Goal: Transaction & Acquisition: Subscribe to service/newsletter

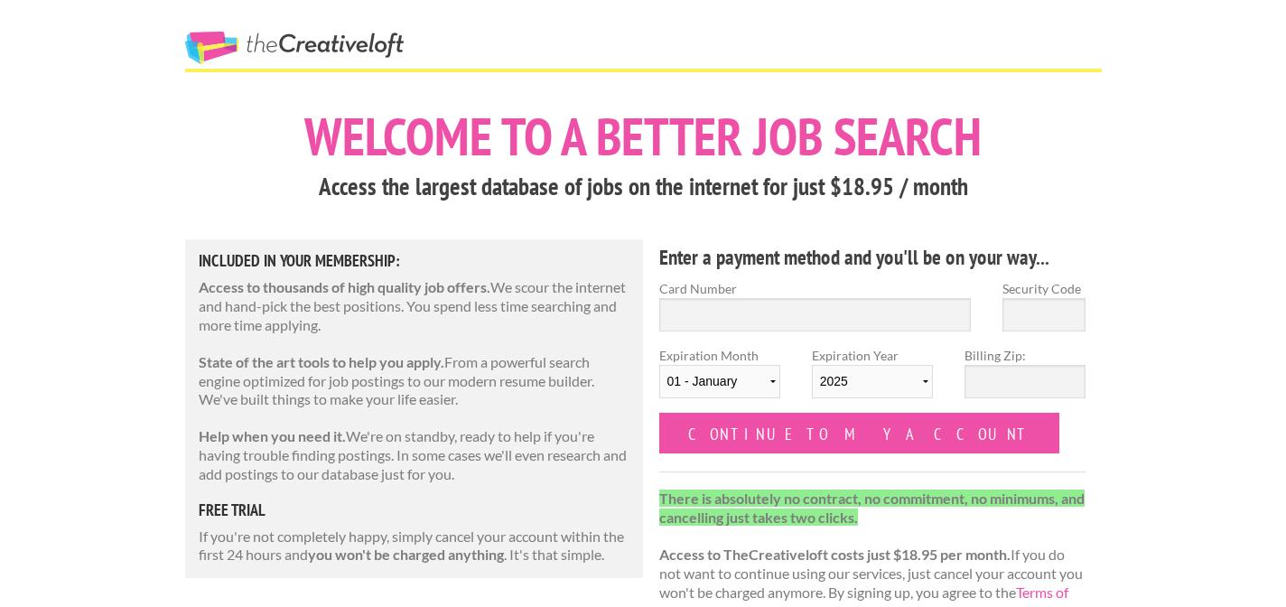
scroll to position [4, 0]
